Goal: Task Accomplishment & Management: Complete application form

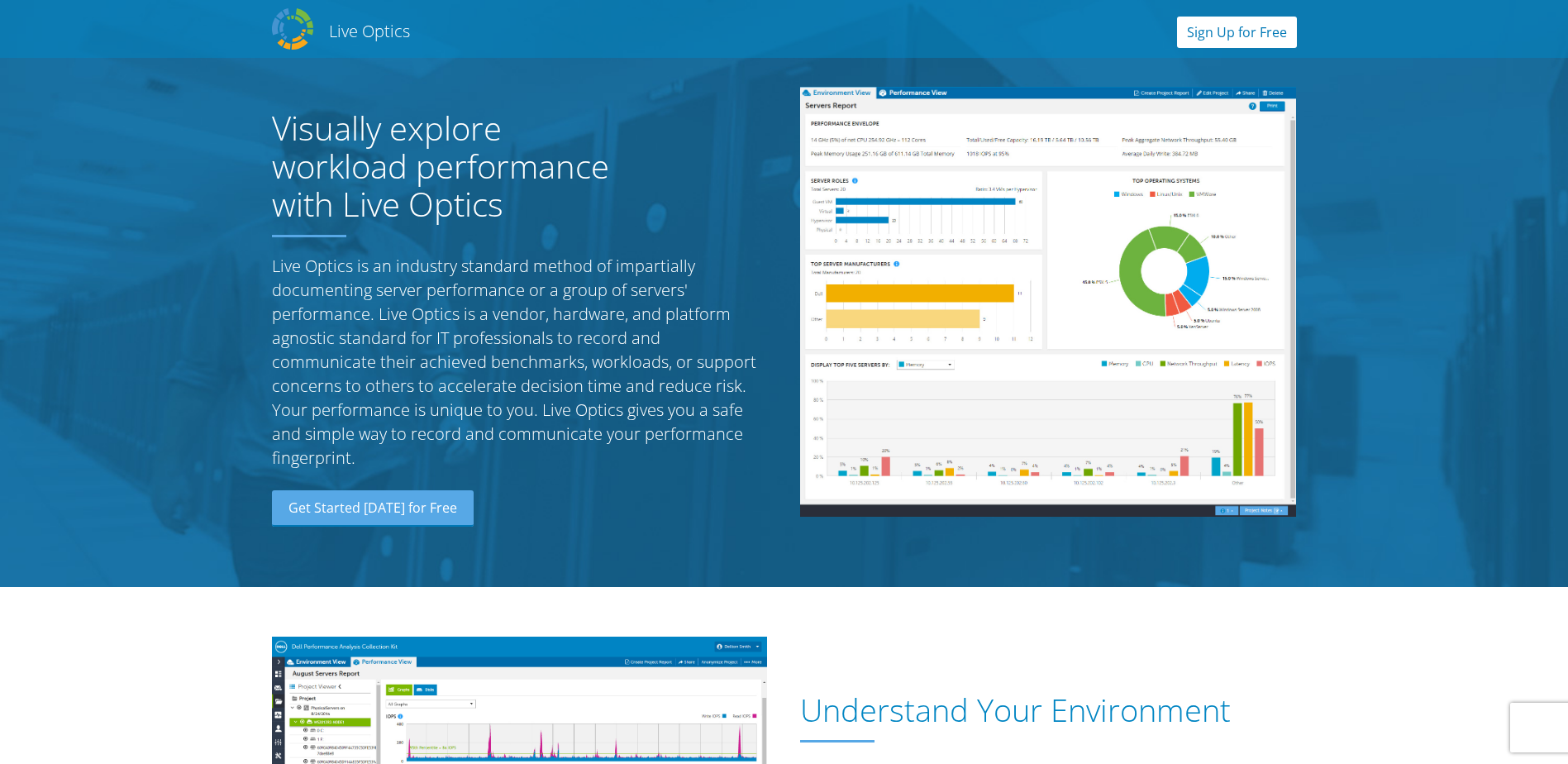
click at [1232, 39] on link "Sign Up for Free" at bounding box center [1236, 32] width 120 height 31
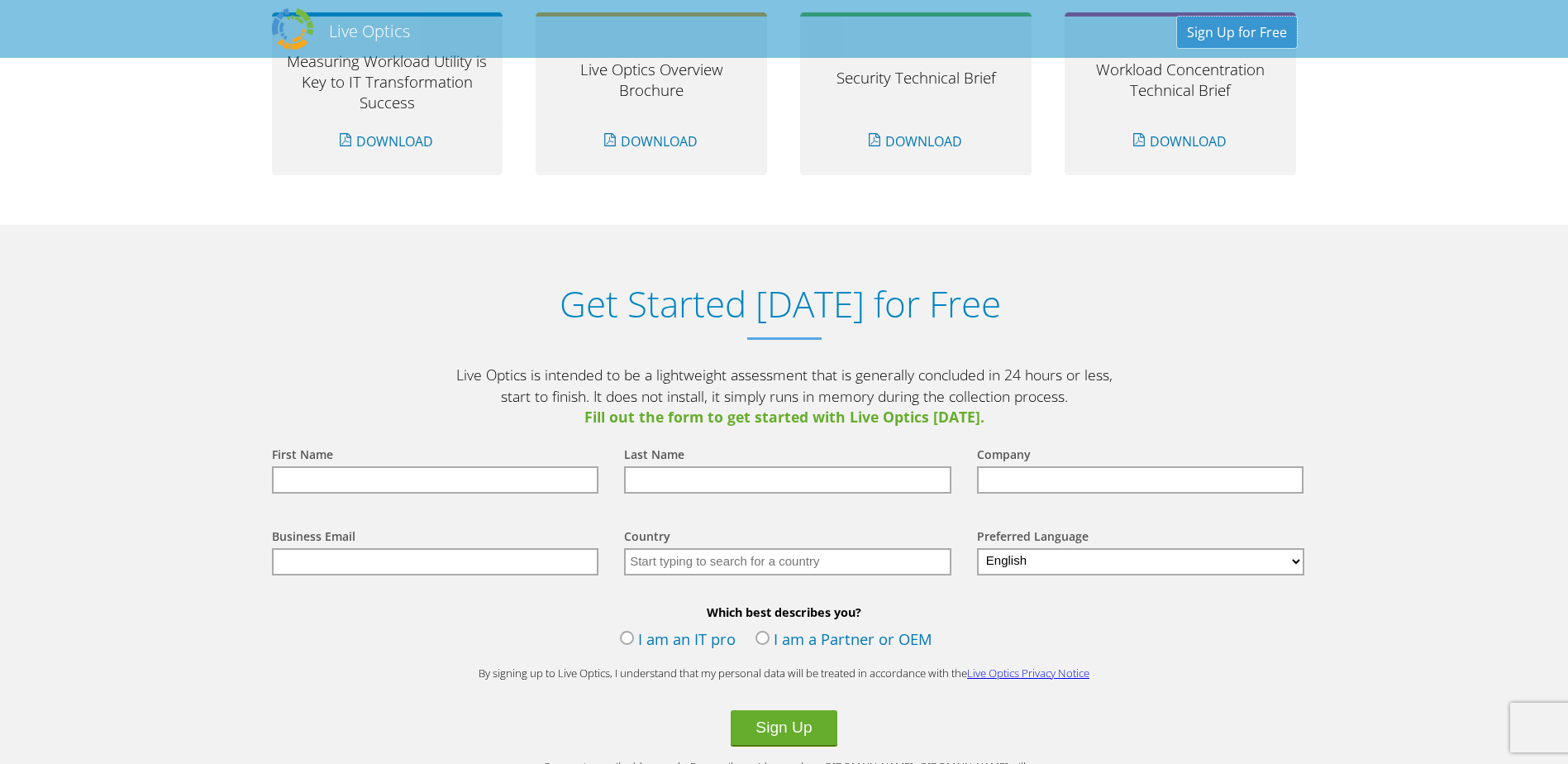
scroll to position [1725, 0]
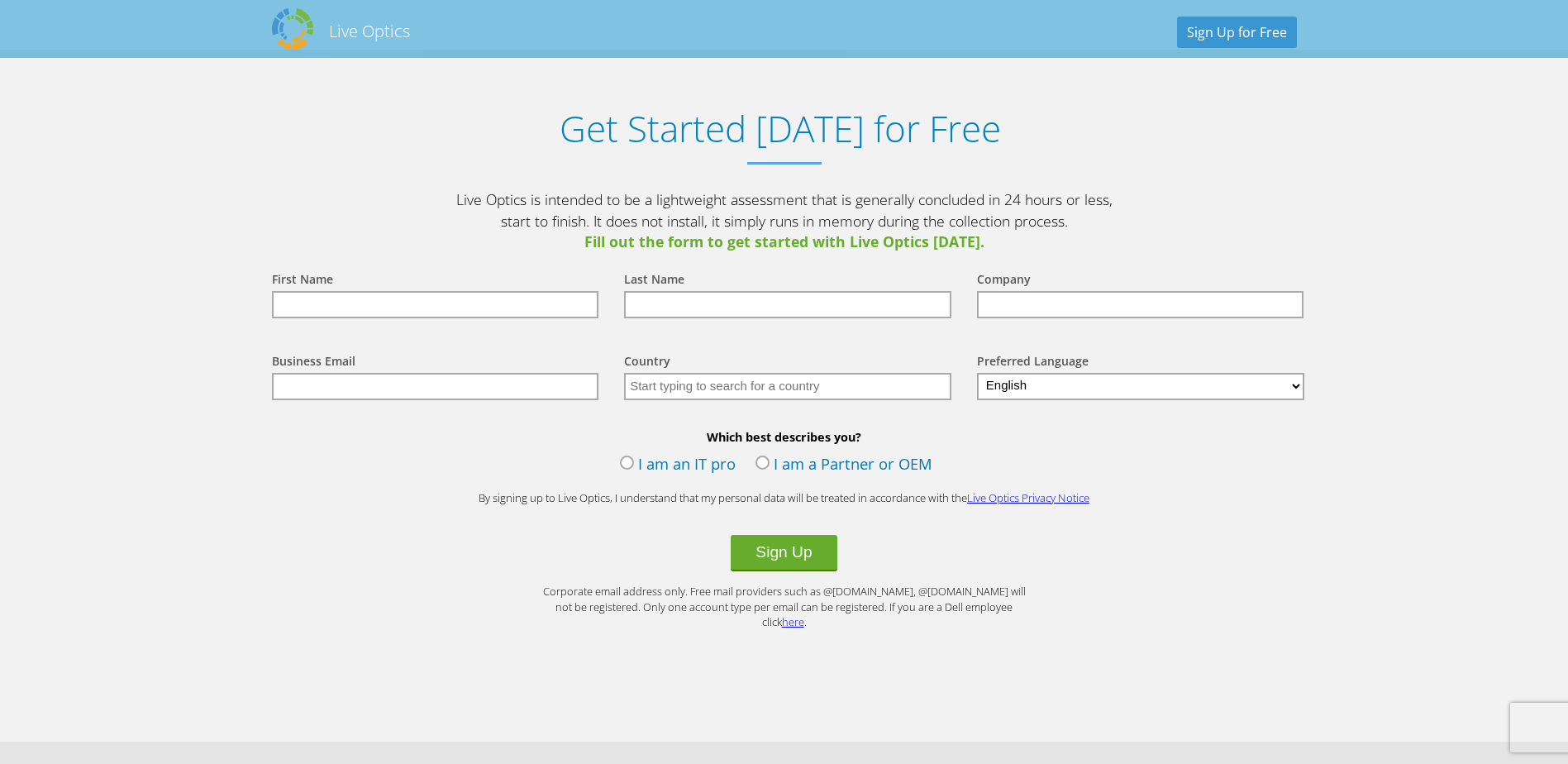
click at [452, 301] on input "text" at bounding box center [436, 304] width 327 height 28
type input "Fabrice"
type input "Sawadogo"
type input "Denver Transit Operator"
type input "[EMAIL_ADDRESS][DOMAIN_NAME]"
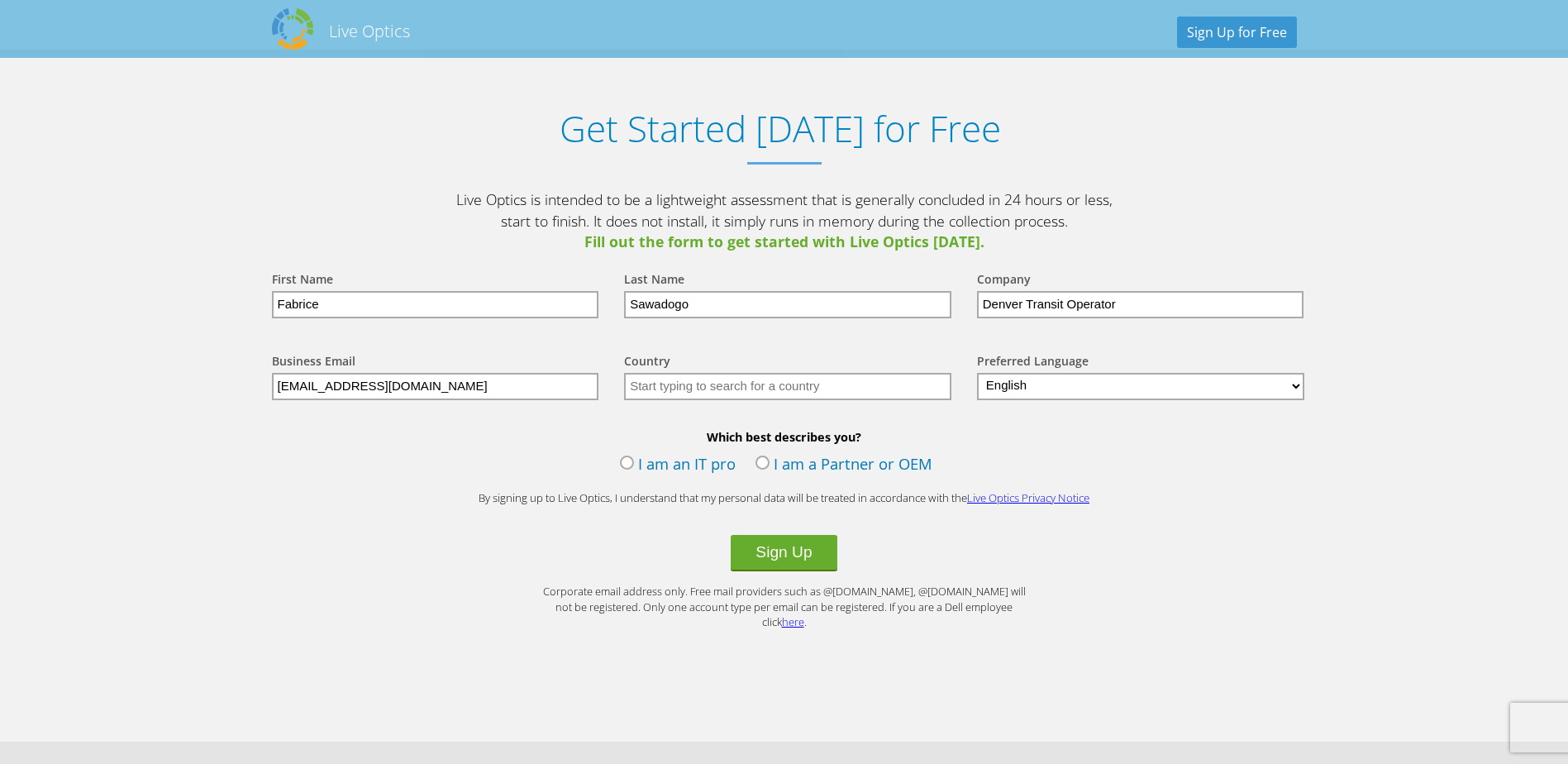
type input "[GEOGRAPHIC_DATA]"
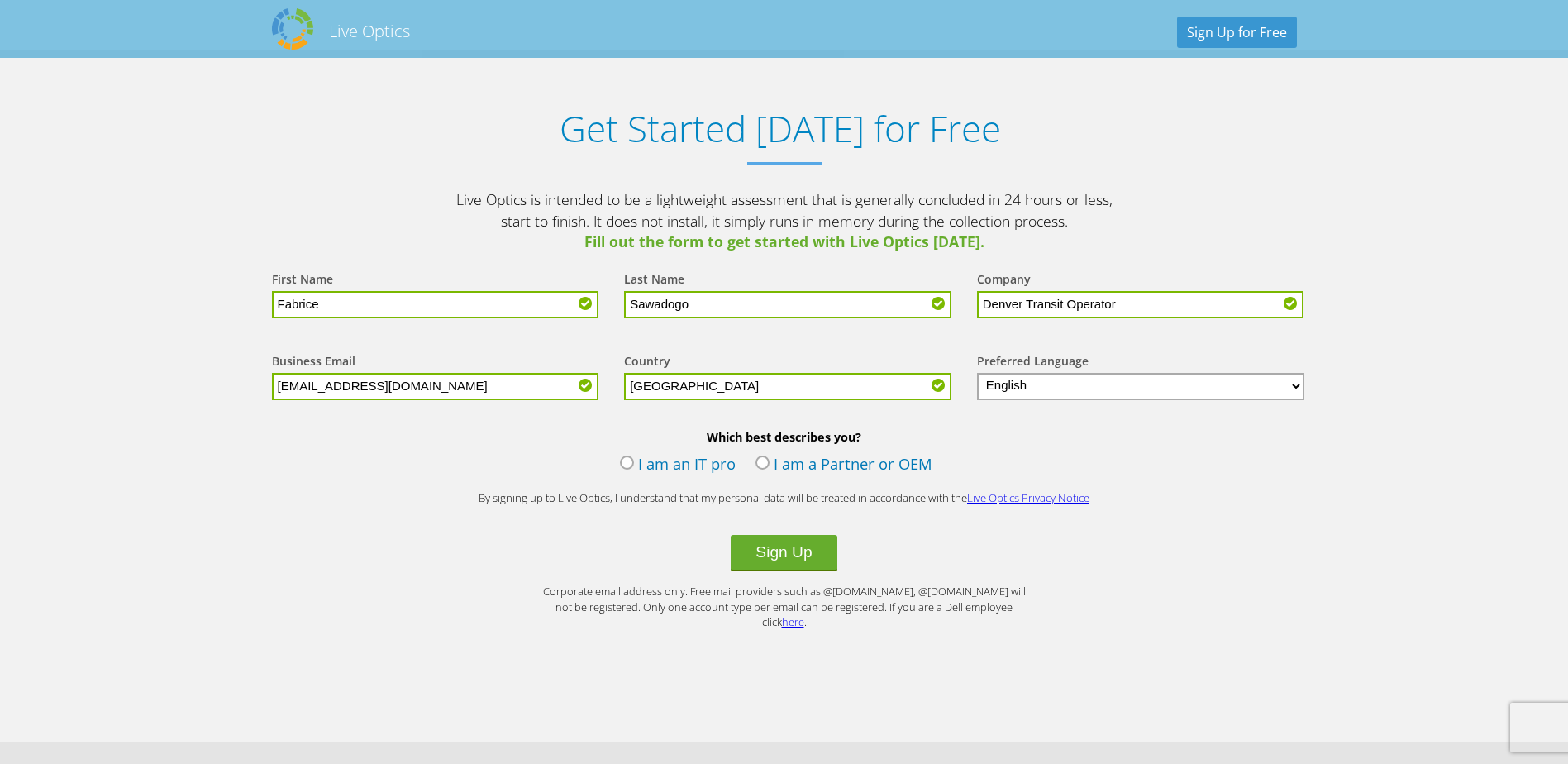
click at [659, 457] on label "I am an IT pro" at bounding box center [677, 466] width 116 height 25
click at [0, 0] on input "I am an IT pro" at bounding box center [0, 0] width 0 height 0
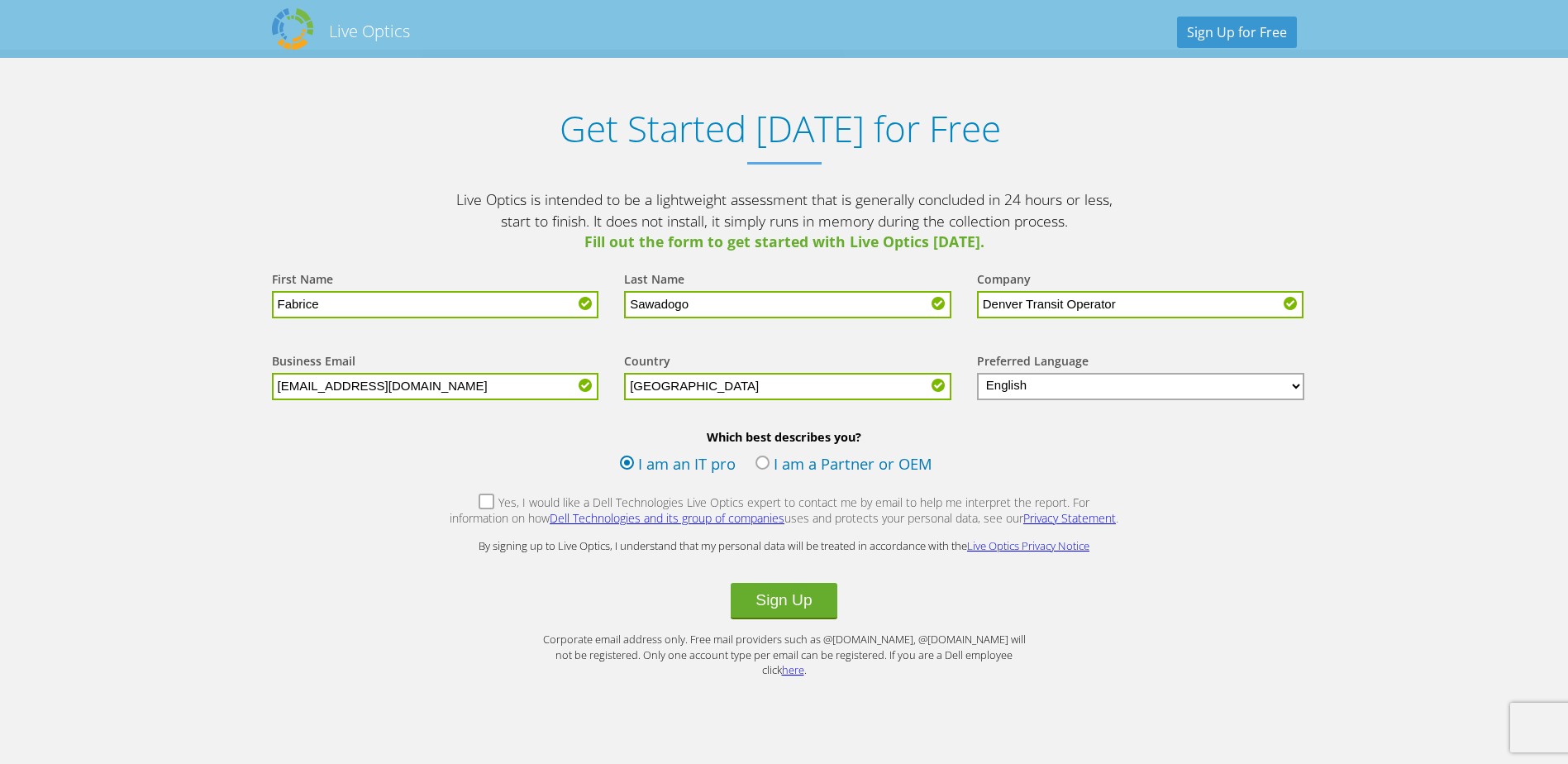
click at [462, 501] on label "Yes, I would like a Dell Technologies Live Optics expert to contact me by email…" at bounding box center [784, 512] width 671 height 36
click at [0, 0] on input "Yes, I would like a Dell Technologies Live Optics expert to contact me by email…" at bounding box center [0, 0] width 0 height 0
click at [797, 604] on button "Sign Up" at bounding box center [783, 601] width 106 height 36
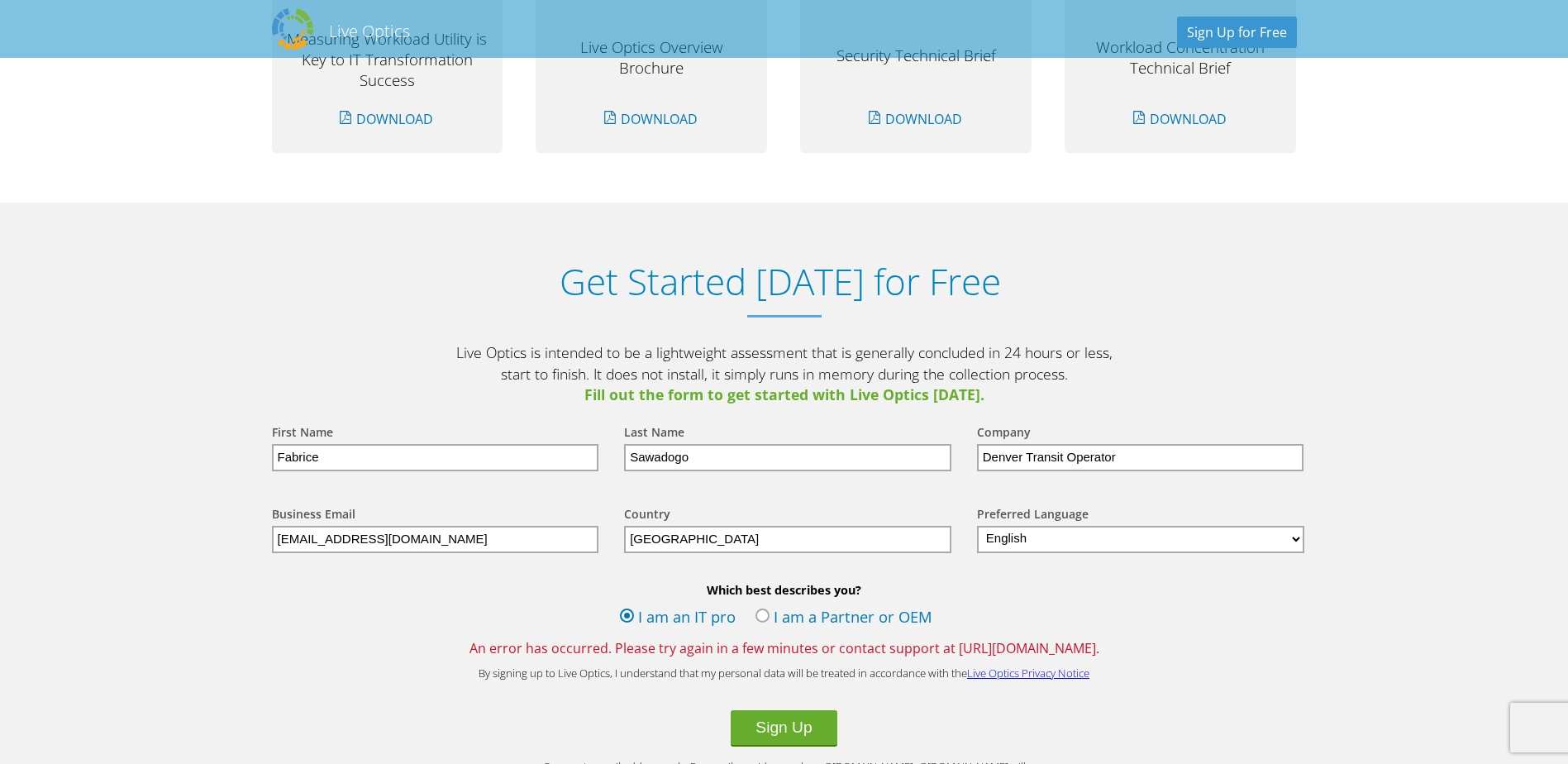
scroll to position [1820, 0]
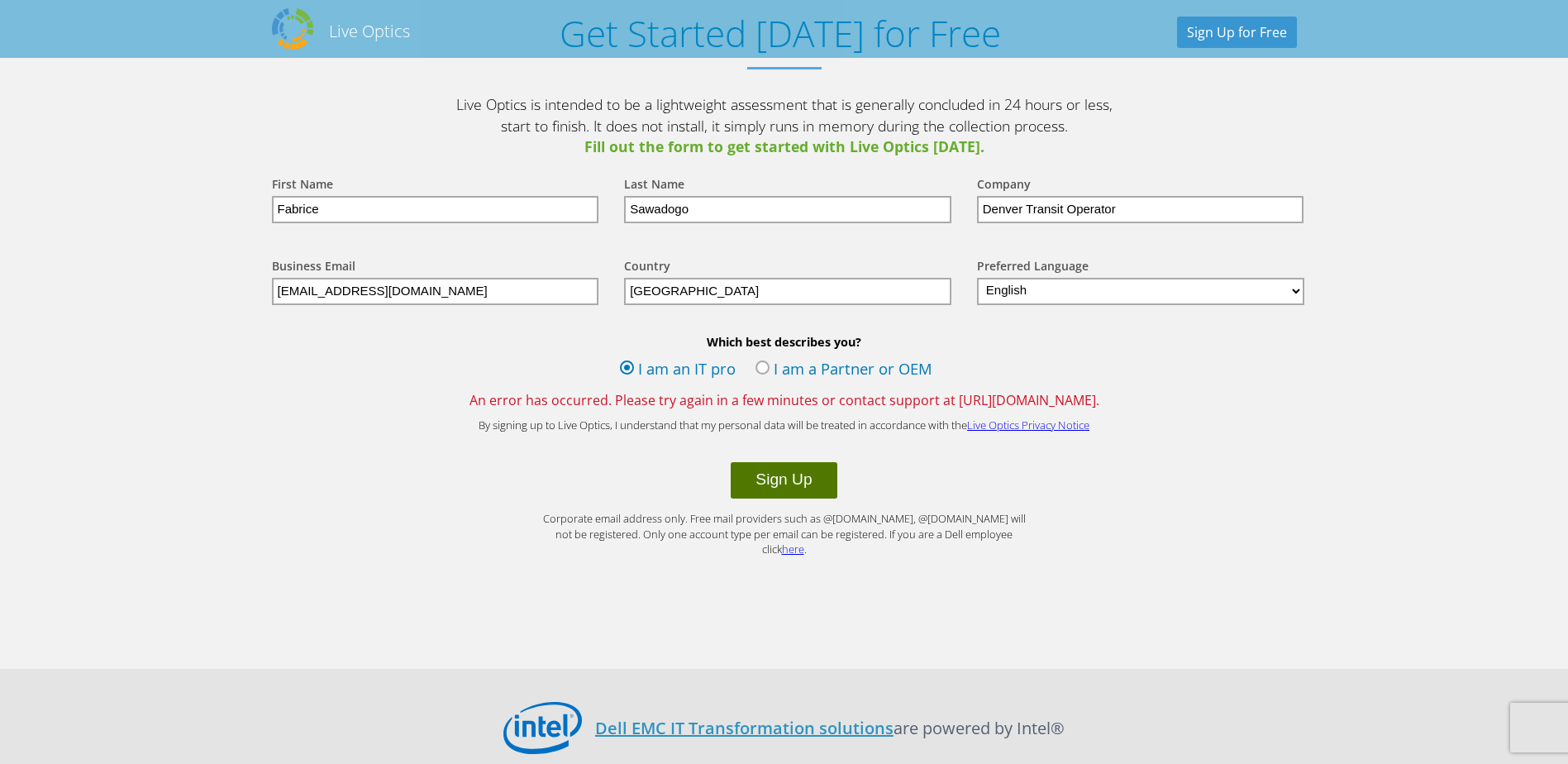
click at [804, 479] on button "Sign Up" at bounding box center [783, 480] width 106 height 36
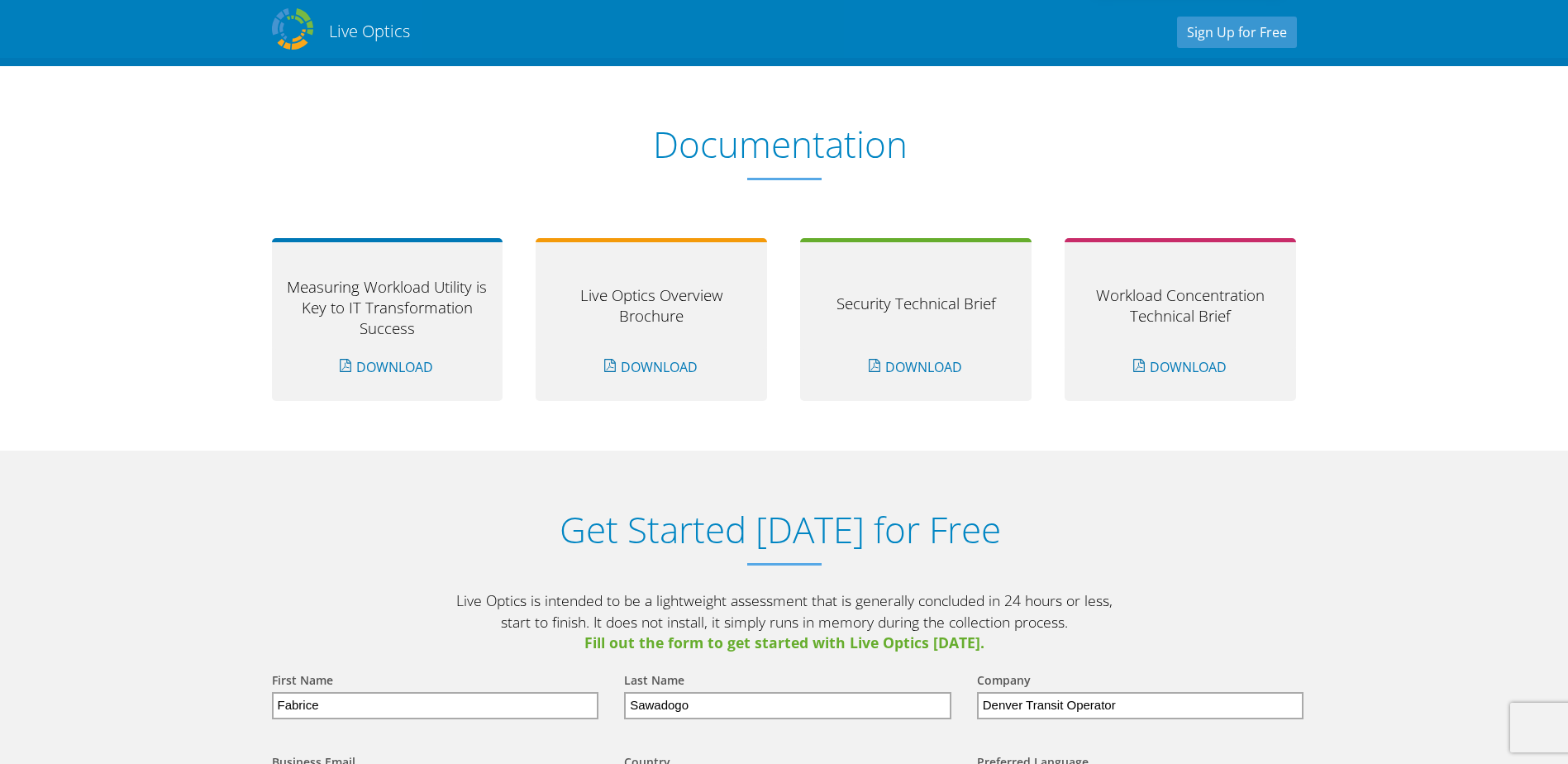
scroll to position [1654, 0]
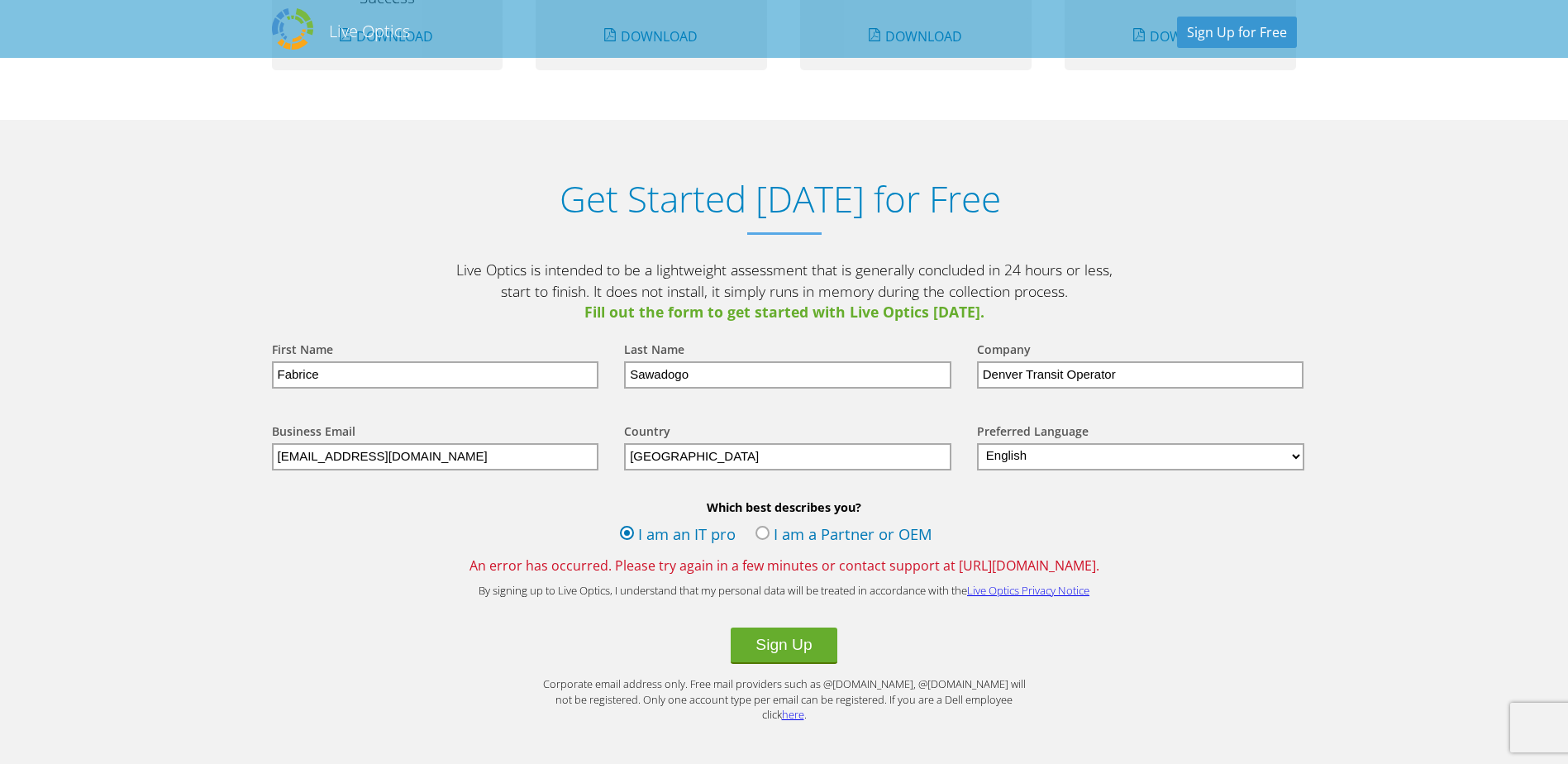
click at [1127, 376] on input "Denver Transit Operator" at bounding box center [1140, 374] width 327 height 28
type input "Denver Transit Operators"
click at [1428, 271] on section "Get Started Today for Free Live Optics is intended to be a lightweight assessme…" at bounding box center [784, 477] width 1568 height 713
click at [1321, 555] on section "Get Started Today for Free Live Optics is intended to be a lightweight assessme…" at bounding box center [784, 477] width 1568 height 713
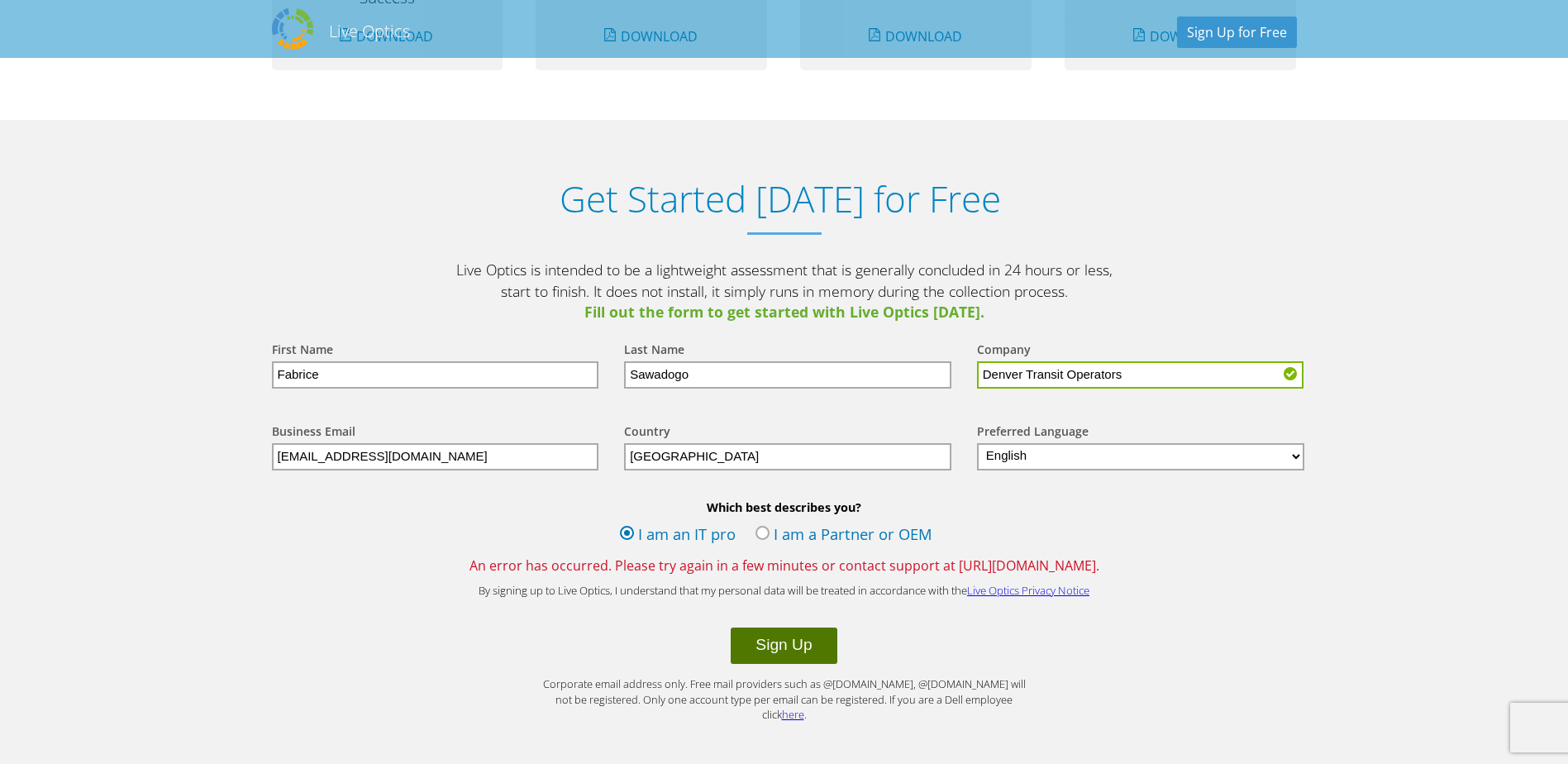
click at [804, 647] on button "Sign Up" at bounding box center [783, 646] width 106 height 36
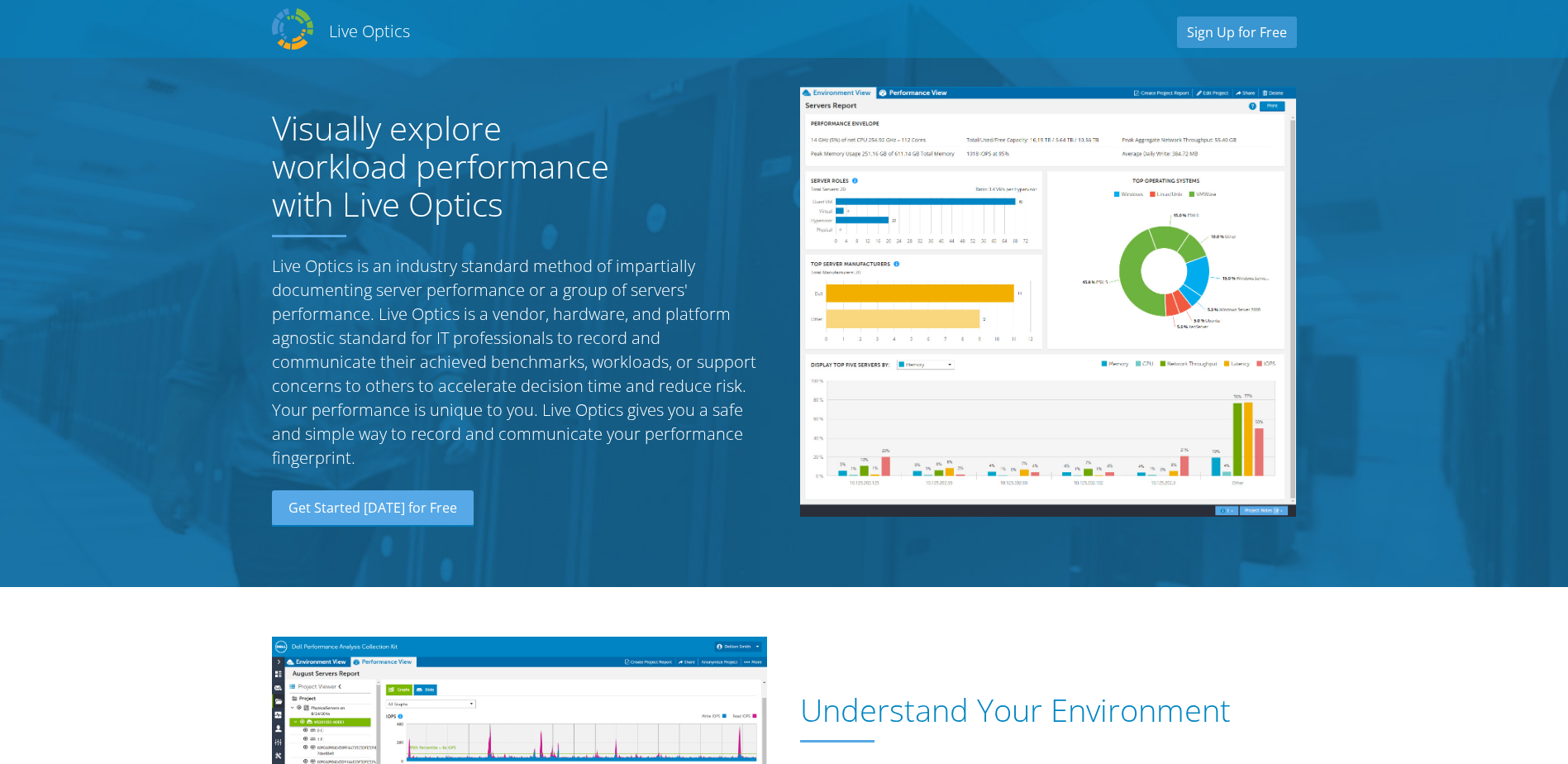
select select "224"
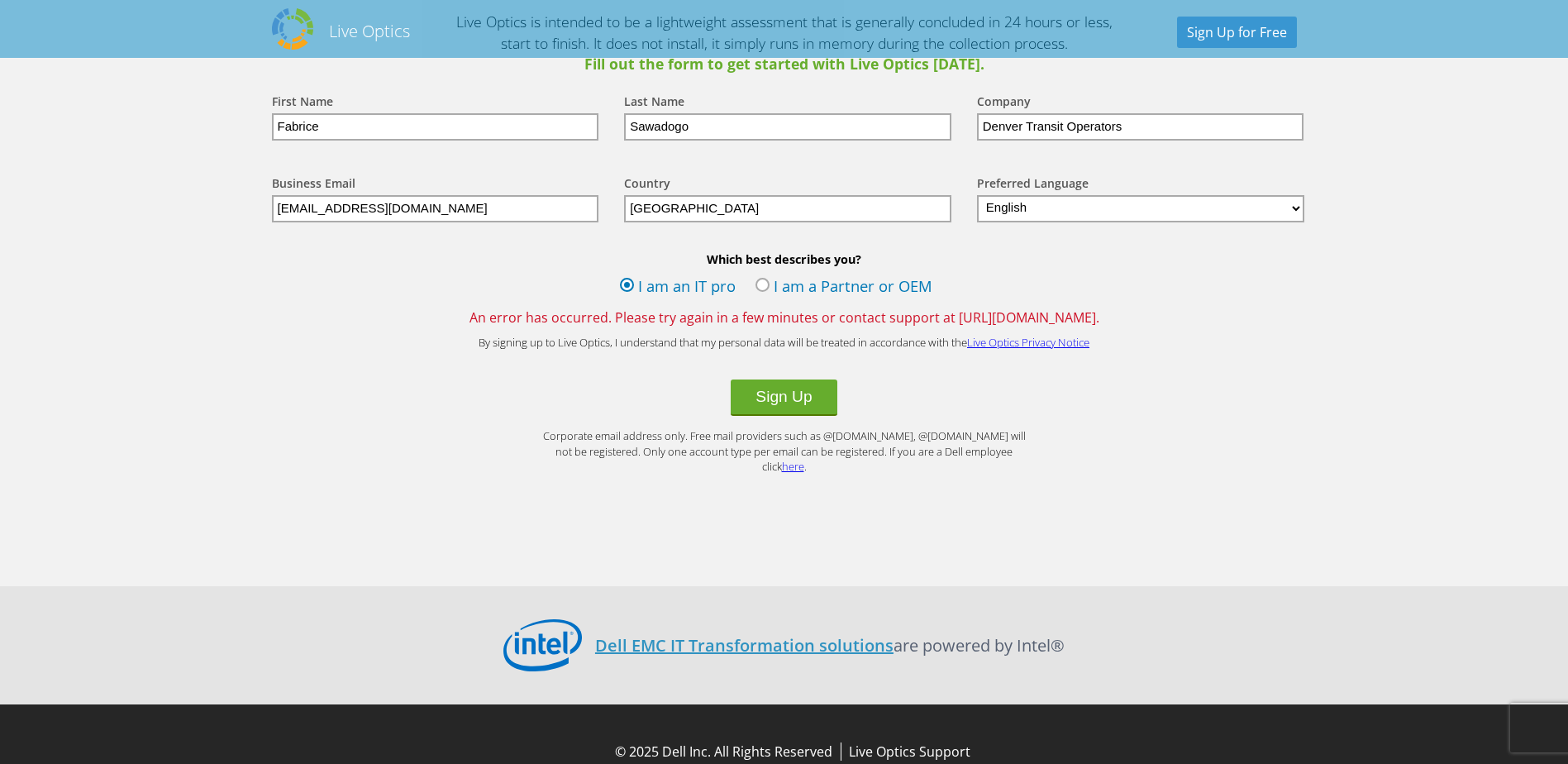
scroll to position [1952, 0]
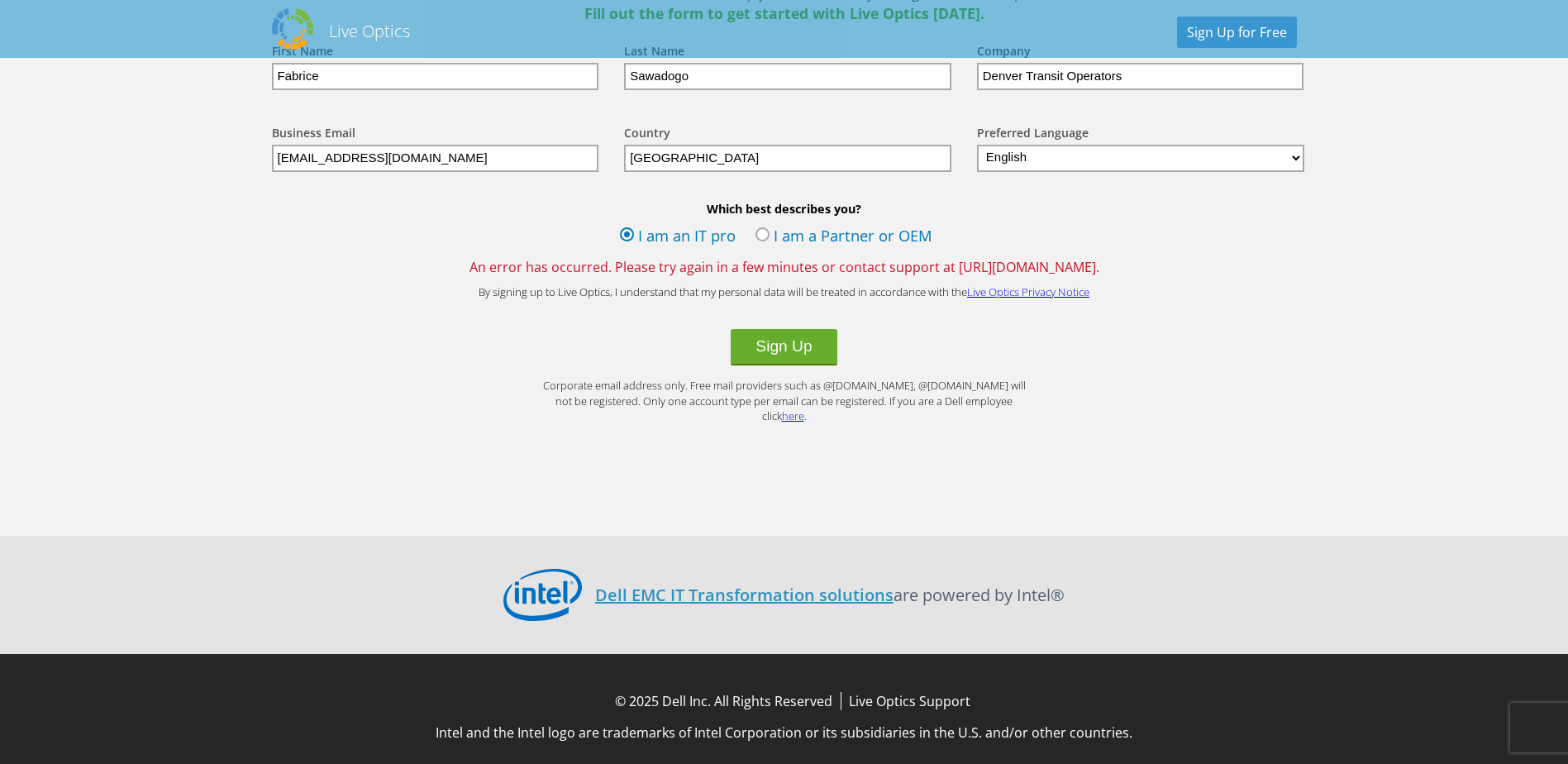
click at [778, 229] on label "I am a Partner or OEM" at bounding box center [844, 237] width 177 height 25
click at [0, 0] on input "I am a Partner or OEM" at bounding box center [0, 0] width 0 height 0
click at [772, 340] on button "Sign Up" at bounding box center [783, 347] width 106 height 36
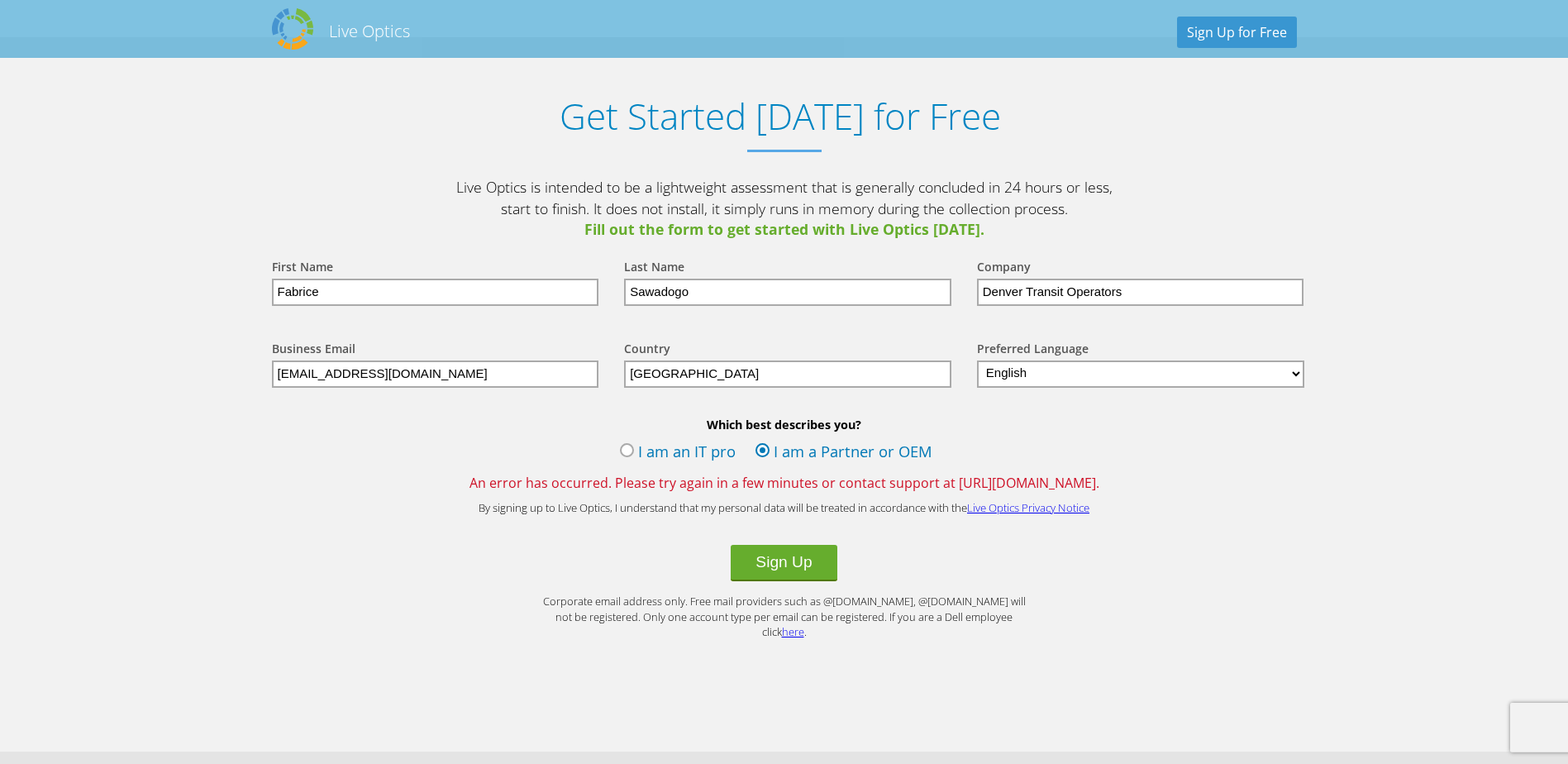
scroll to position [1820, 0]
